Goal: Task Accomplishment & Management: Use online tool/utility

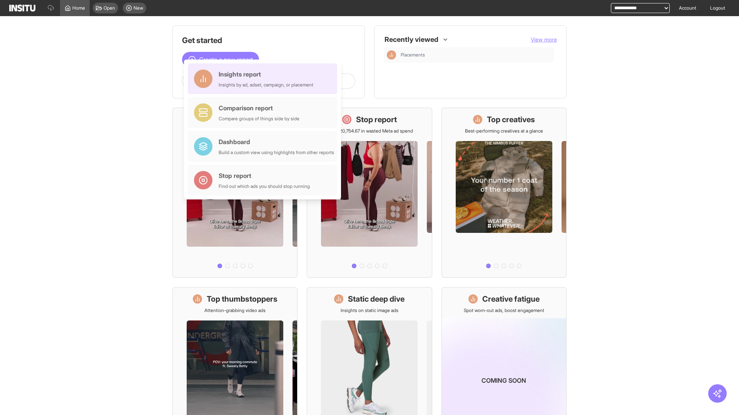
click at [264, 79] on div "Insights report Insights by ad, adset, campaign, or placement" at bounding box center [266, 79] width 95 height 18
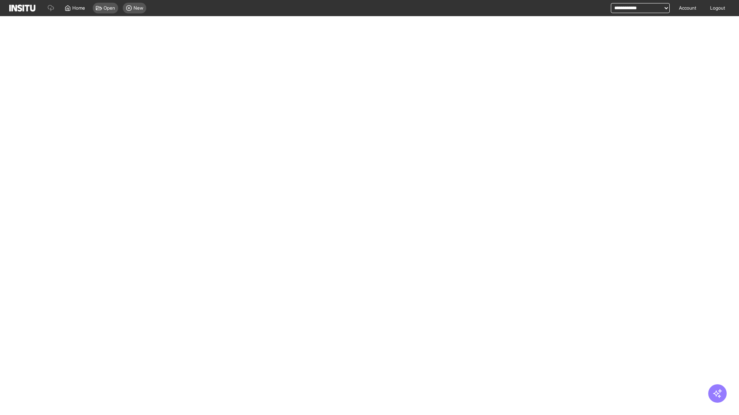
select select "**"
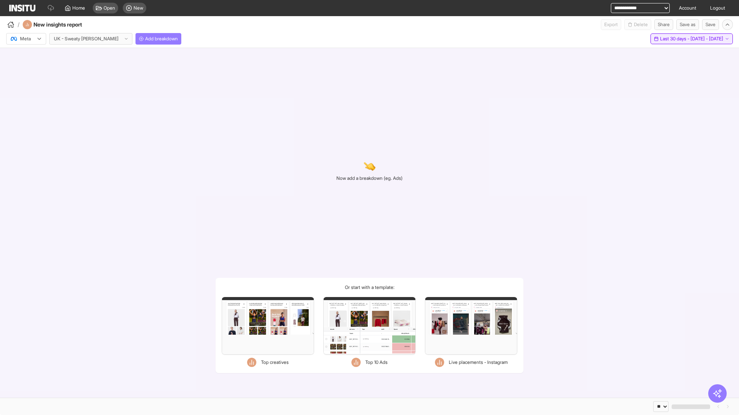
click at [674, 39] on span "Last 30 days - [DATE] - [DATE]" at bounding box center [691, 39] width 63 height 6
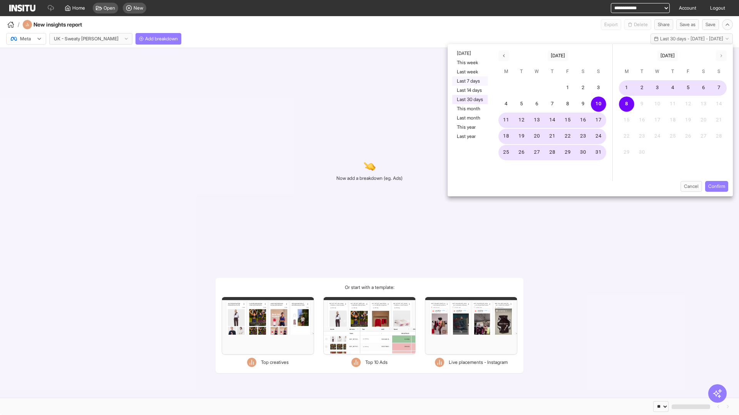
click at [469, 81] on button "Last 7 days" at bounding box center [469, 81] width 35 height 9
